Goal: Information Seeking & Learning: Find specific fact

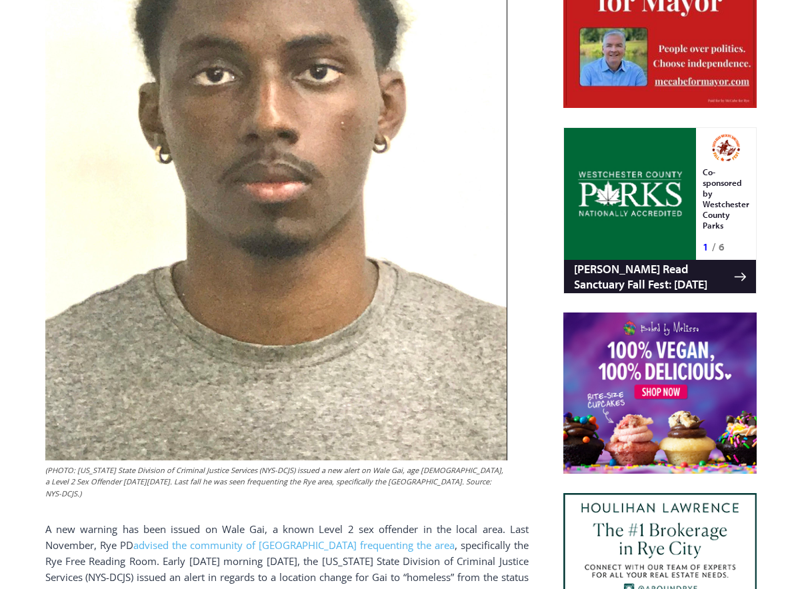
scroll to position [759, 0]
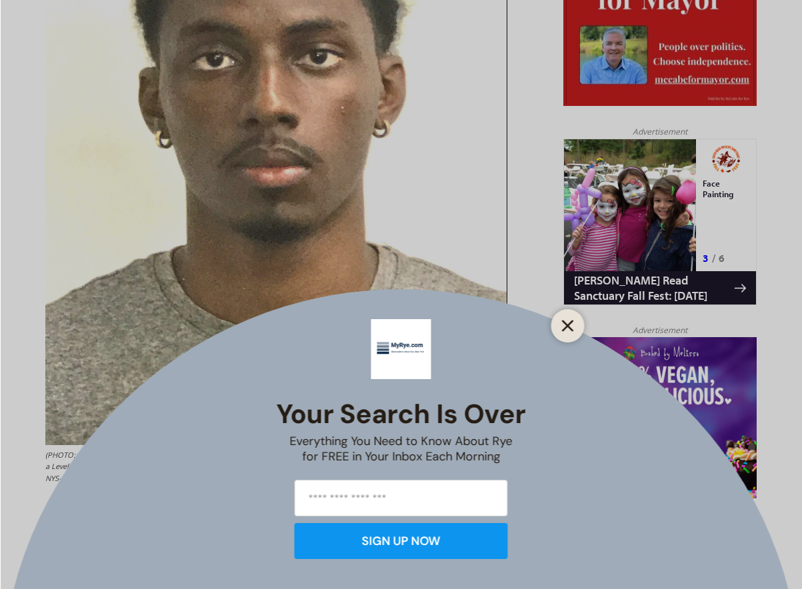
click at [563, 333] on button "Close" at bounding box center [568, 326] width 19 height 19
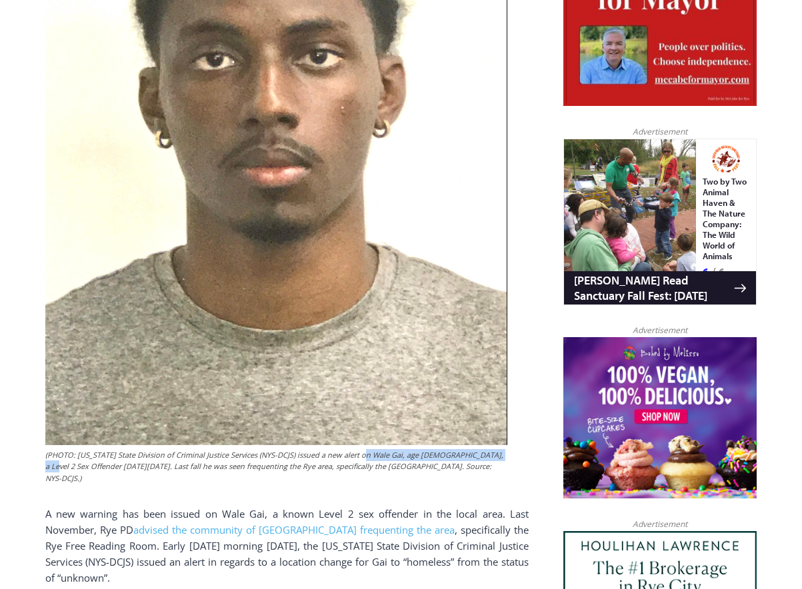
drag, startPoint x: 367, startPoint y: 462, endPoint x: 503, endPoint y: 459, distance: 135.3
click at [503, 459] on figcaption "(PHOTO: [US_STATE] State Division of Criminal Justice Services (NYS-DCJS) issue…" at bounding box center [276, 466] width 462 height 35
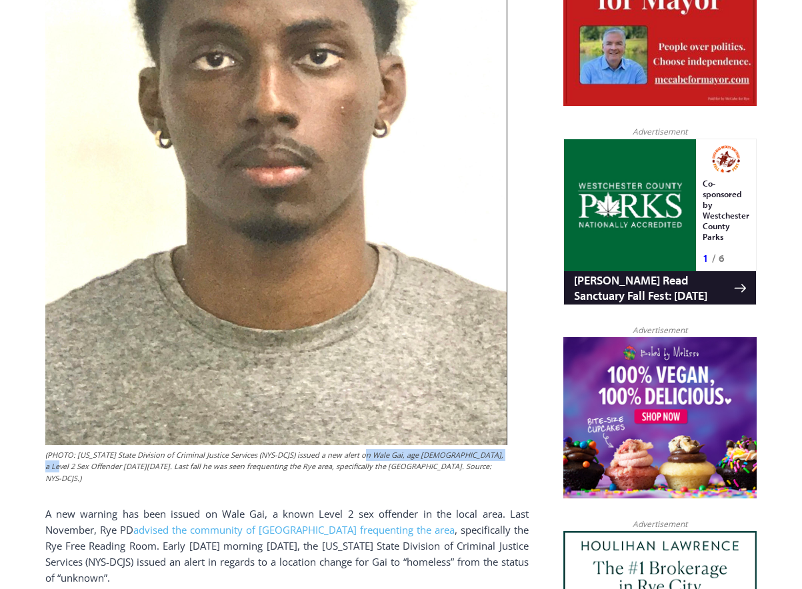
drag, startPoint x: 503, startPoint y: 459, endPoint x: 492, endPoint y: 462, distance: 11.2
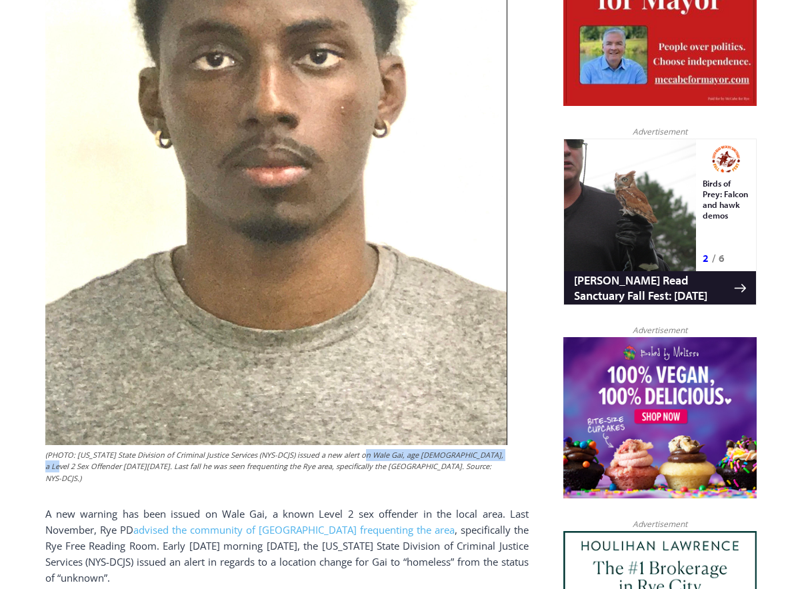
copy figcaption "Wale Gai, age [DEMOGRAPHIC_DATA], a Level 2 Sex Offender"
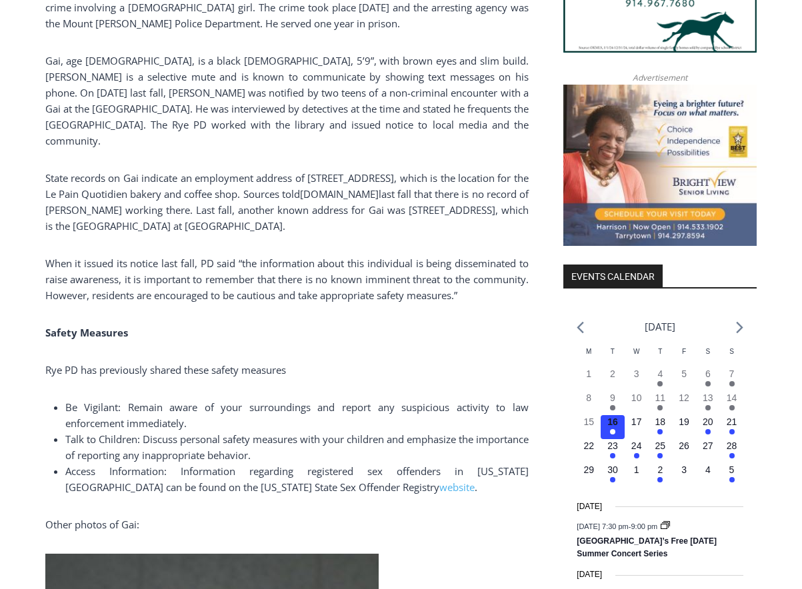
scroll to position [1409, 0]
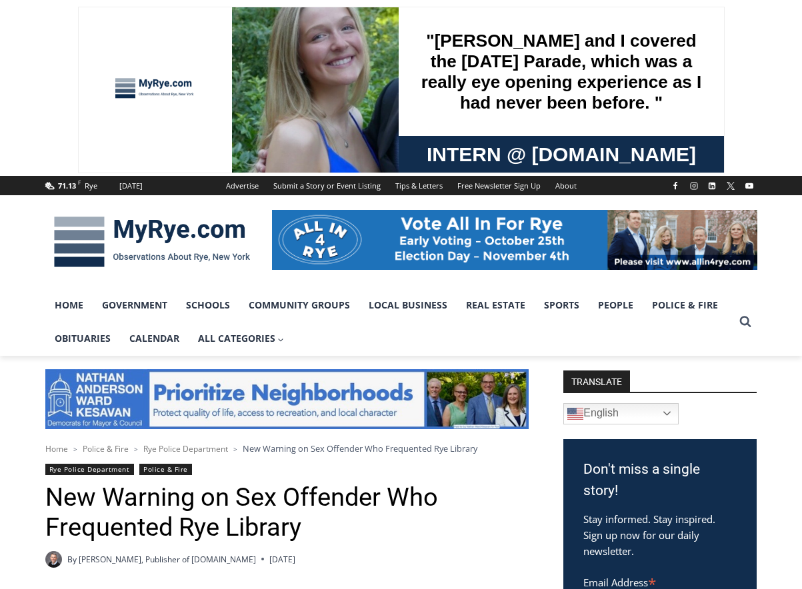
scroll to position [515, 0]
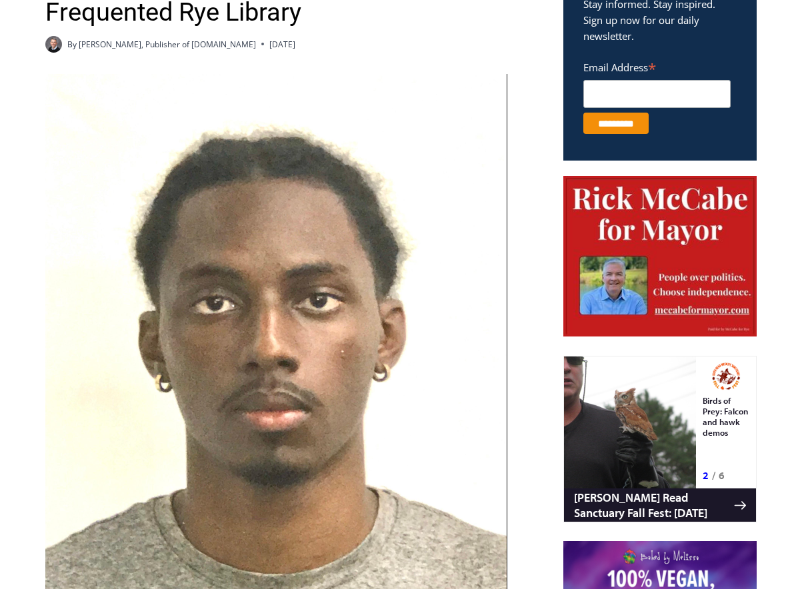
scroll to position [1030, 0]
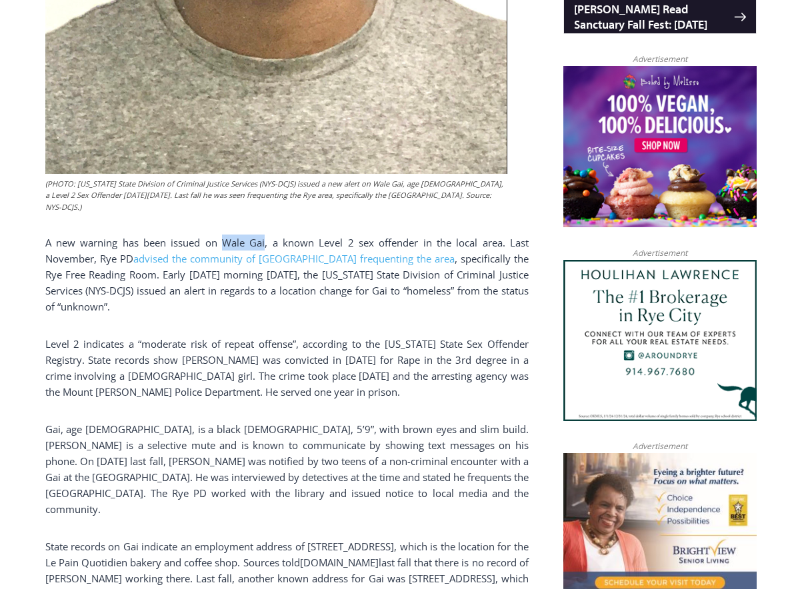
drag, startPoint x: 225, startPoint y: 233, endPoint x: 265, endPoint y: 235, distance: 40.0
click at [265, 236] on span "A new warning has been issued on Wale Gai, a known Level 2 sex offender in the …" at bounding box center [286, 250] width 483 height 29
drag, startPoint x: 265, startPoint y: 235, endPoint x: 253, endPoint y: 234, distance: 11.4
copy span "Wale Gai"
